Goal: Task Accomplishment & Management: Manage account settings

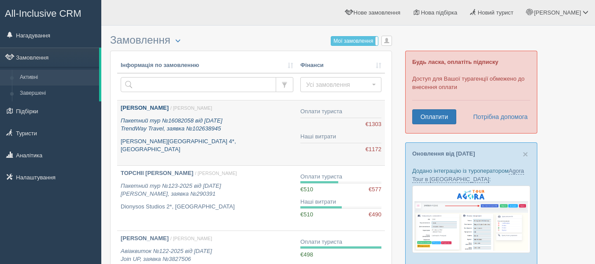
click at [155, 125] on p "Пакетний тур №16082058 від 28.08.2025 TrendWay Travel, заявка №102638945" at bounding box center [207, 125] width 173 height 16
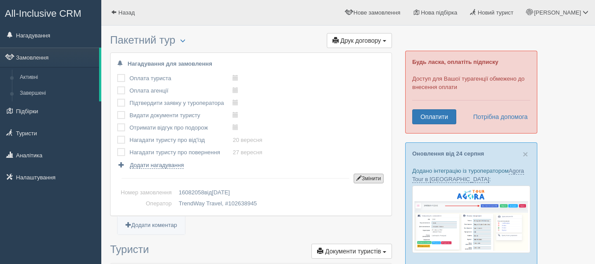
click at [365, 177] on button "Змінити" at bounding box center [369, 179] width 30 height 10
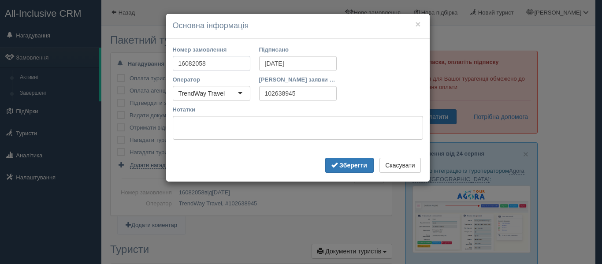
drag, startPoint x: 211, startPoint y: 65, endPoint x: 150, endPoint y: 63, distance: 60.4
click at [150, 63] on div "× Основна інформація Номер замовлення 16082058 Підписано [DATE] Оператор TrendW…" at bounding box center [301, 132] width 602 height 264
type input "124-2025"
click at [361, 163] on b "Зберегти" at bounding box center [353, 165] width 28 height 7
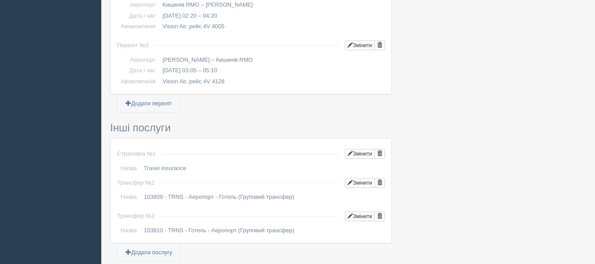
scroll to position [661, 0]
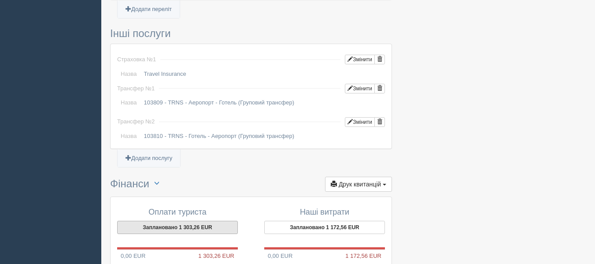
click at [195, 221] on button "Заплановано 1 303,26 EUR" at bounding box center [177, 227] width 121 height 13
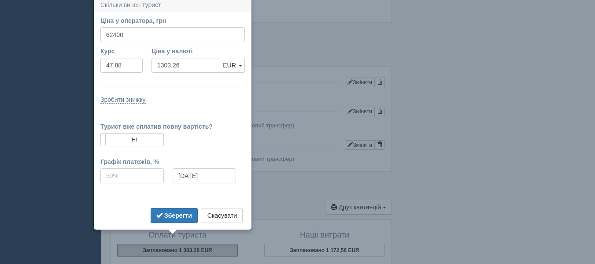
scroll to position [635, 0]
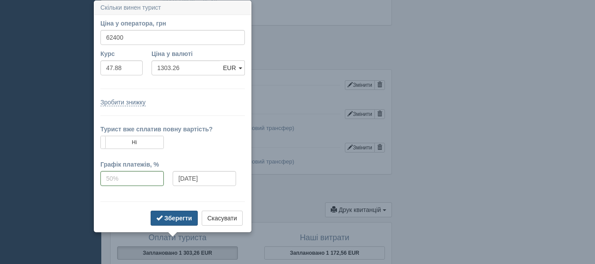
click at [178, 220] on b "Зберегти" at bounding box center [178, 218] width 28 height 7
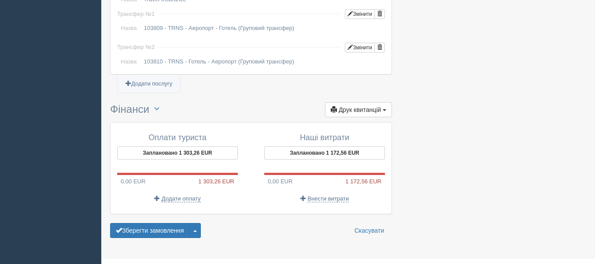
scroll to position [746, 0]
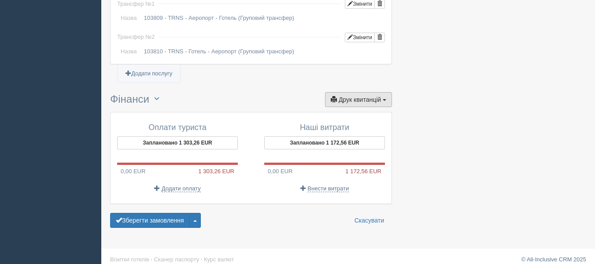
click at [369, 96] on span "Друк квитанцій" at bounding box center [360, 99] width 42 height 7
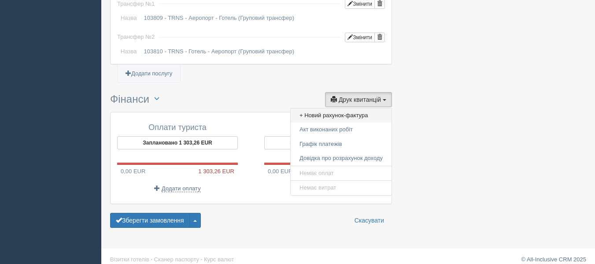
click at [350, 108] on link "+ Новий рахунок-фактура" at bounding box center [341, 115] width 101 height 15
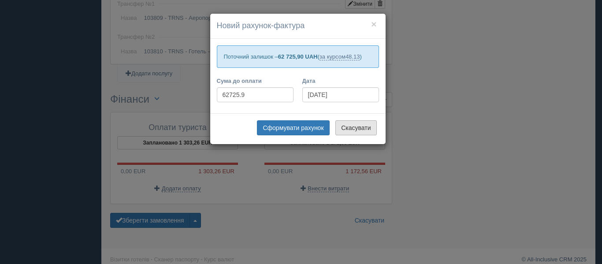
click at [352, 127] on button "Скасувати" at bounding box center [355, 127] width 41 height 15
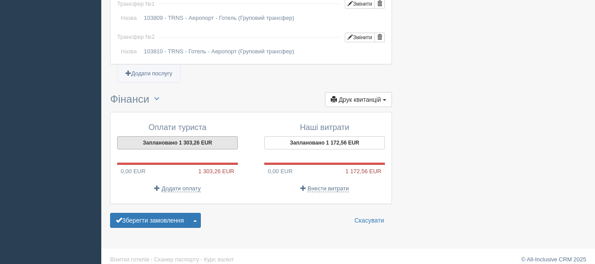
click at [214, 136] on button "Заплановано 1 303,26 EUR" at bounding box center [177, 142] width 121 height 13
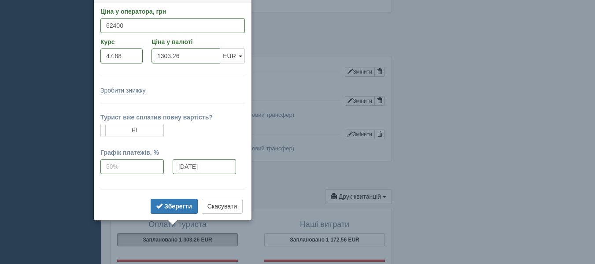
scroll to position [637, 0]
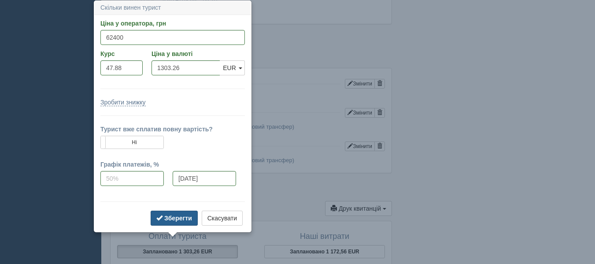
click at [180, 217] on b "Зберегти" at bounding box center [178, 218] width 28 height 7
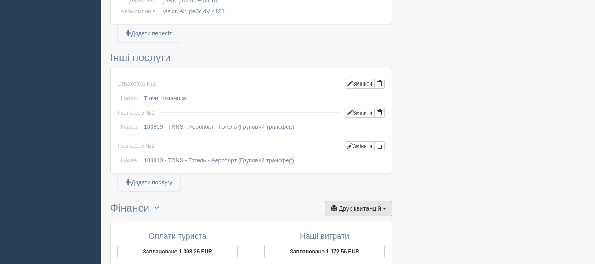
click at [341, 205] on span "Друк квитанцій" at bounding box center [360, 208] width 42 height 7
click at [342, 217] on link "+ Новий рахунок-фактура" at bounding box center [341, 224] width 101 height 15
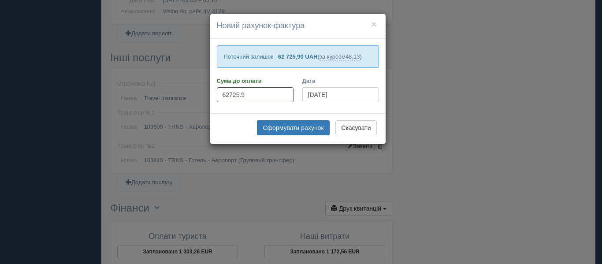
click at [250, 88] on input "62725.9" at bounding box center [255, 94] width 77 height 15
drag, startPoint x: 251, startPoint y: 96, endPoint x: 209, endPoint y: 95, distance: 41.9
click at [210, 95] on div "× Новий рахунок-фактура Поточний залишок – 62 725,90 UAH ( за курсом 48.13 ) Су…" at bounding box center [298, 78] width 176 height 131
type input "62400"
click at [296, 129] on button "Сформувати рахунок" at bounding box center [293, 127] width 72 height 15
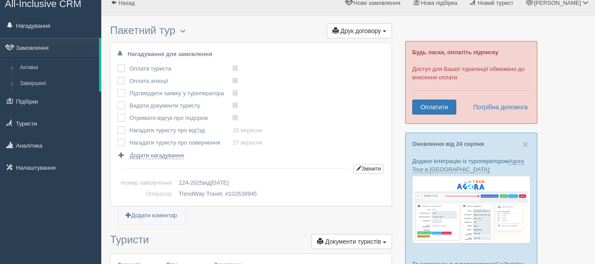
scroll to position [0, 0]
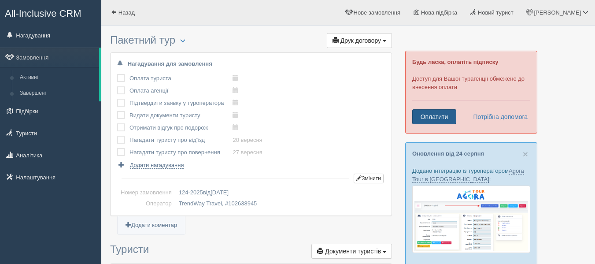
click at [427, 115] on link "Оплатити" at bounding box center [434, 116] width 44 height 15
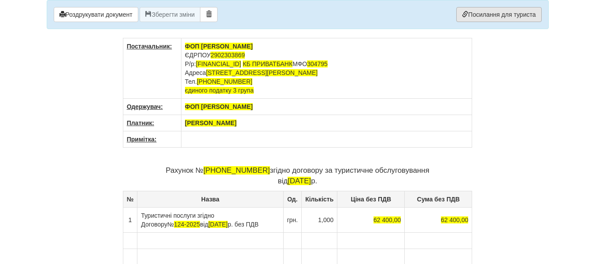
click at [480, 14] on link "Посилання для туриста" at bounding box center [498, 14] width 85 height 15
click at [472, 13] on link "Посилання для туриста" at bounding box center [498, 14] width 85 height 15
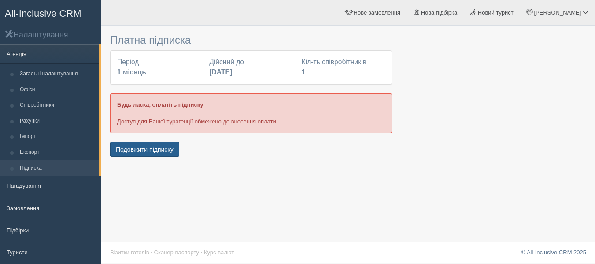
click at [136, 144] on button "Подовжити підписку" at bounding box center [144, 149] width 69 height 15
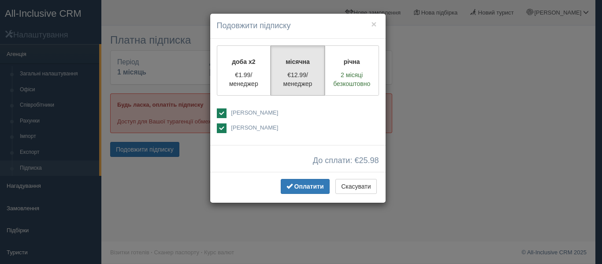
click at [223, 113] on ins at bounding box center [222, 113] width 10 height 10
checkbox input "false"
click at [305, 183] on span "Оплатити" at bounding box center [309, 186] width 30 height 7
